Goal: Task Accomplishment & Management: Manage account settings

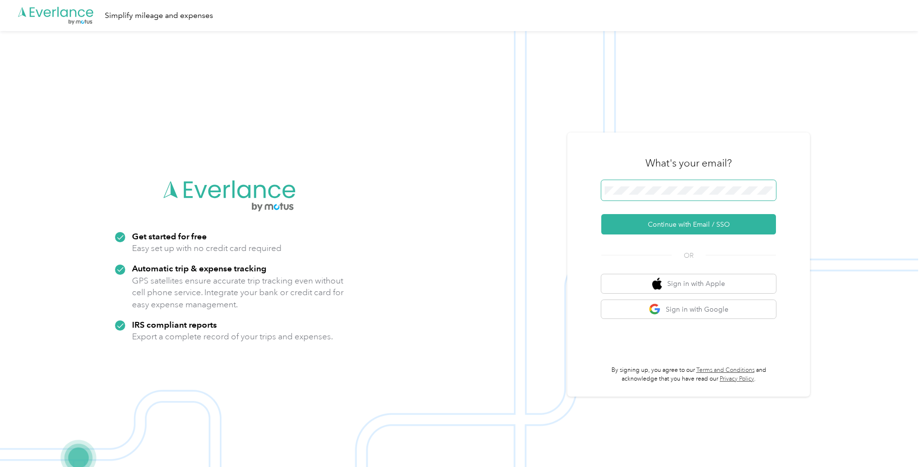
click at [671, 184] on span at bounding box center [688, 190] width 175 height 20
click at [684, 223] on button "Continue with Email / SSO" at bounding box center [688, 224] width 175 height 20
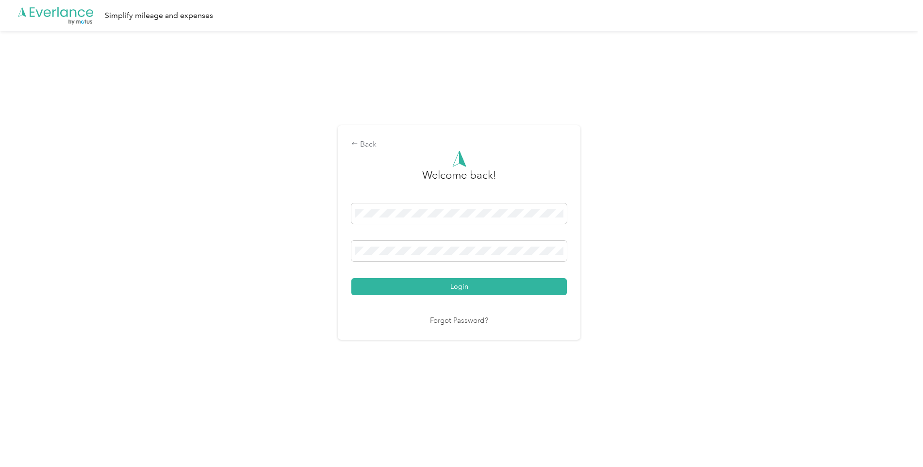
click at [351, 278] on button "Login" at bounding box center [459, 286] width 216 height 17
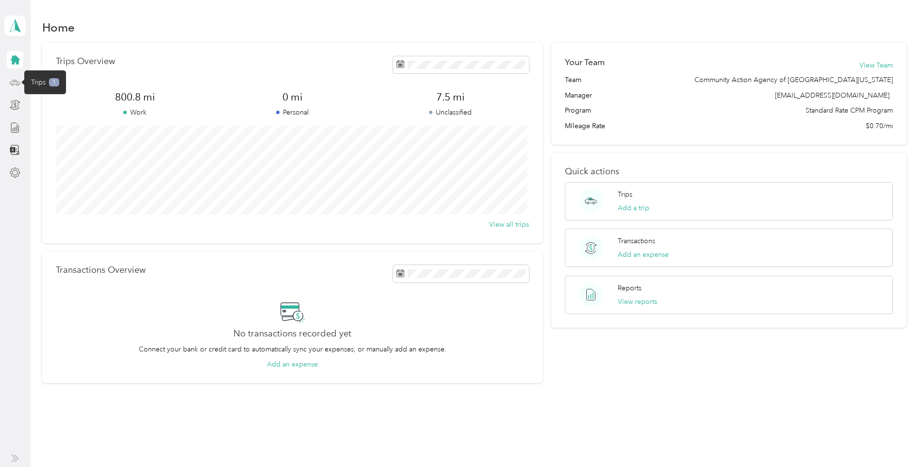
click at [13, 84] on icon at bounding box center [15, 82] width 11 height 11
